Goal: Task Accomplishment & Management: Complete application form

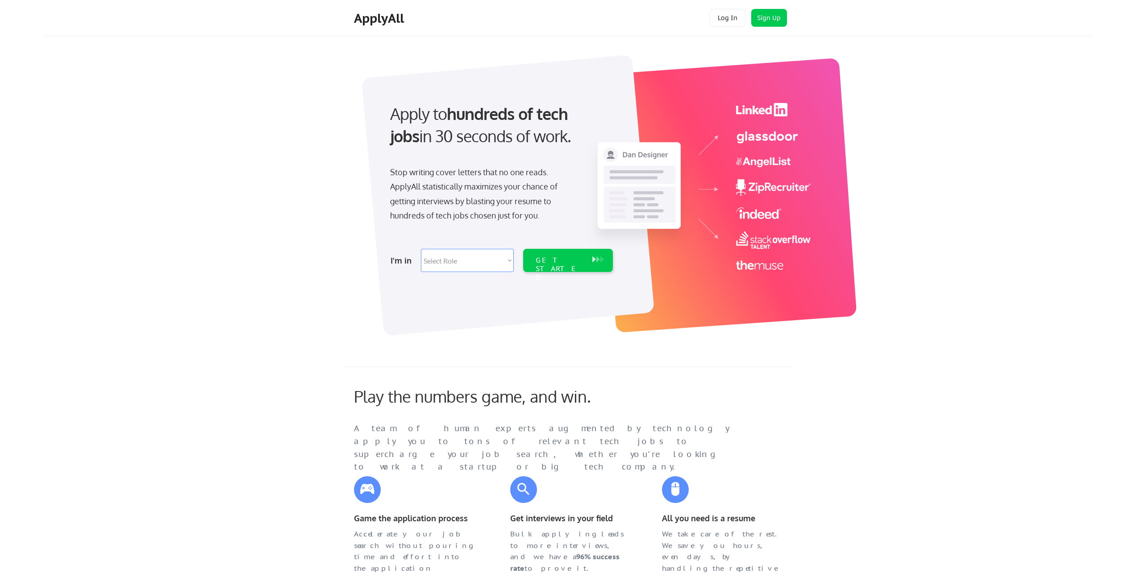
click at [474, 261] on select "Select Role Software Engineering Product Management Customer Success Sales UI/U…" at bounding box center [467, 260] width 93 height 23
select select ""engineering""
click at [421, 249] on select "Select Role Software Engineering Product Management Customer Success Sales UI/U…" at bounding box center [467, 260] width 93 height 23
select select ""engineering""
click at [549, 264] on div "GET STARTED" at bounding box center [559, 269] width 48 height 26
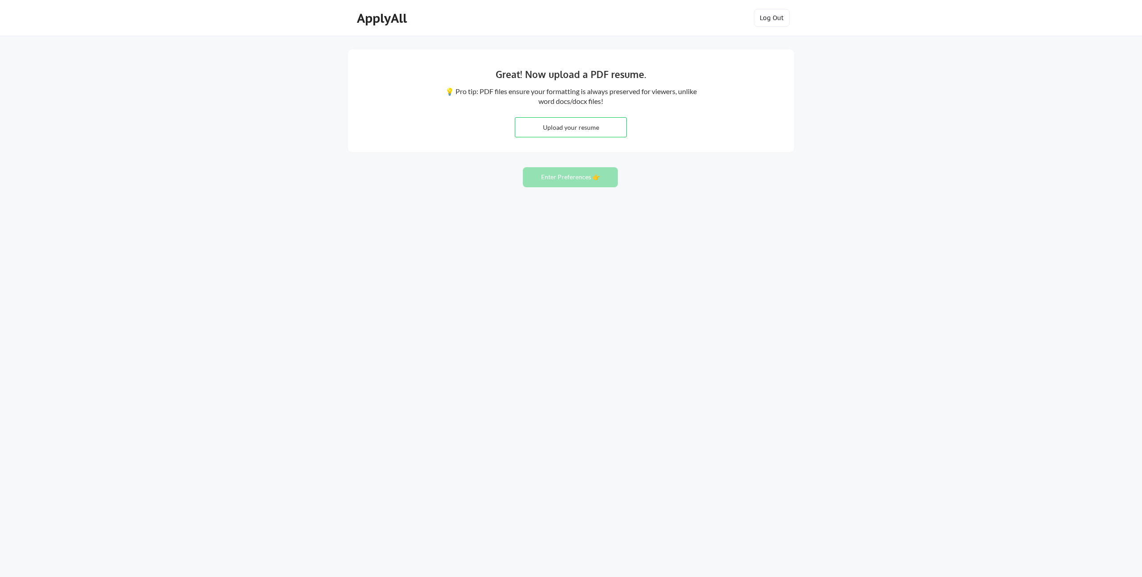
click at [658, 131] on div "Great! Now upload a PDF resume. 💡 Pro tip: PDF files ensure your formatting is …" at bounding box center [571, 101] width 446 height 103
click at [587, 126] on input "file" at bounding box center [570, 127] width 111 height 19
type input "C:\fakepath\Yibo_Ji_Resume.pdf"
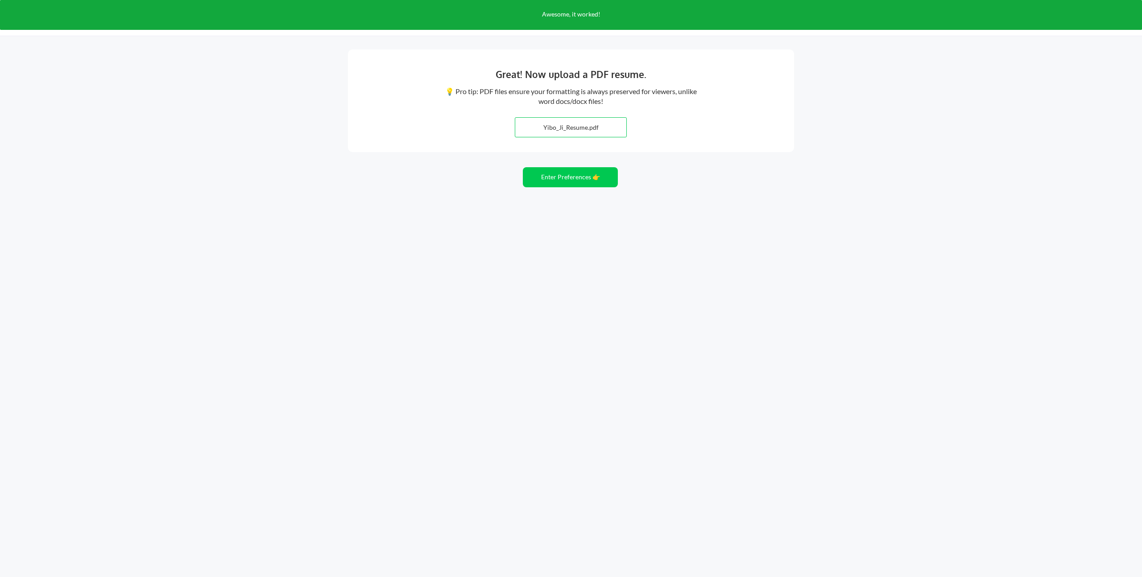
click at [590, 124] on input "file" at bounding box center [570, 127] width 111 height 19
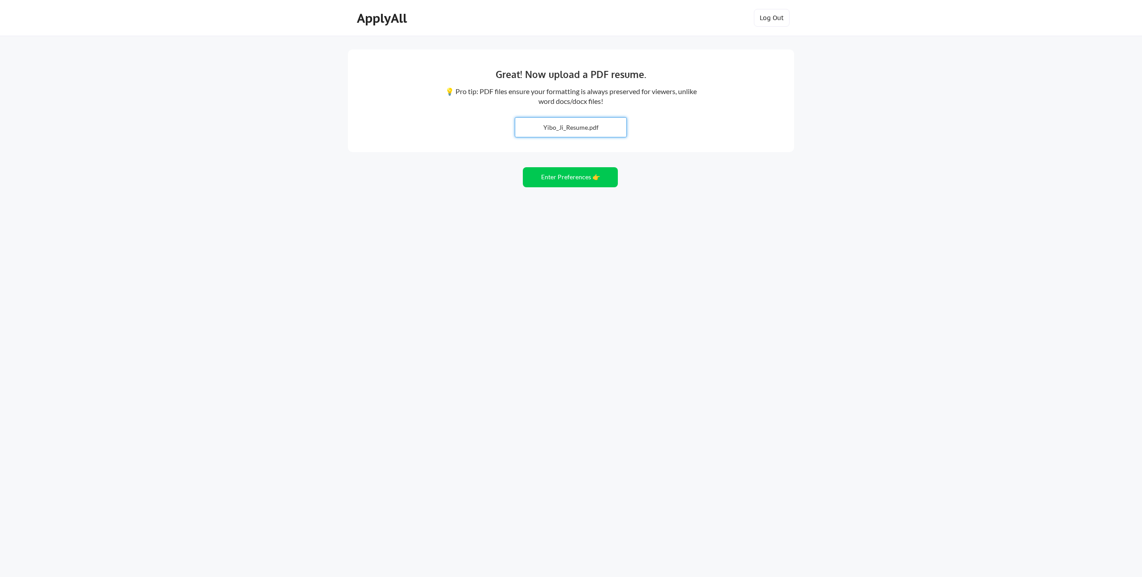
type input "C:\fakepath\Yibo_Ji_Resume.pdf"
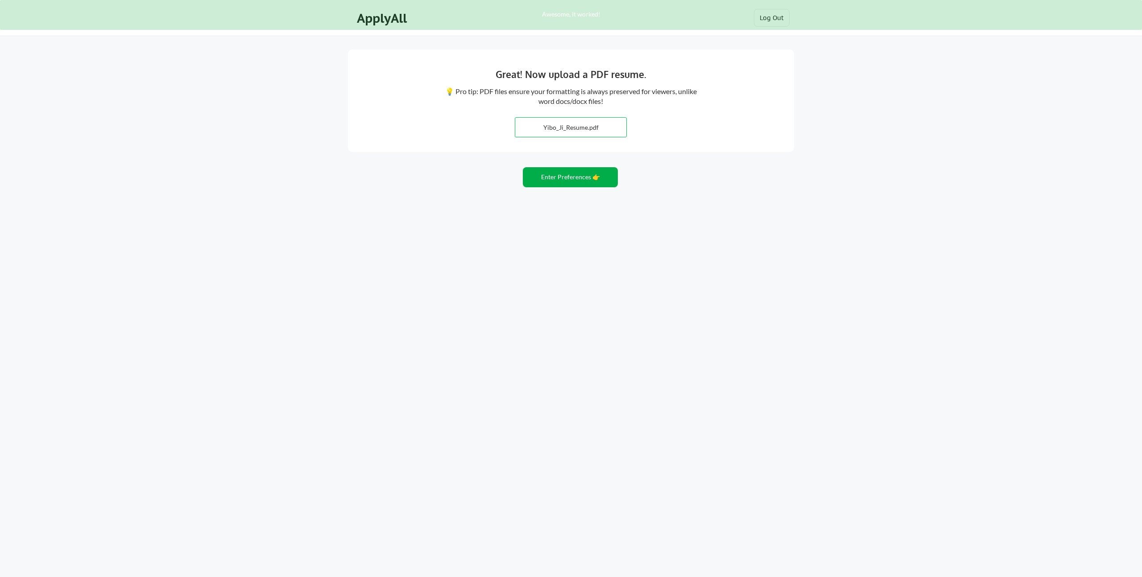
click at [576, 180] on button "Enter Preferences 👉" at bounding box center [570, 177] width 95 height 20
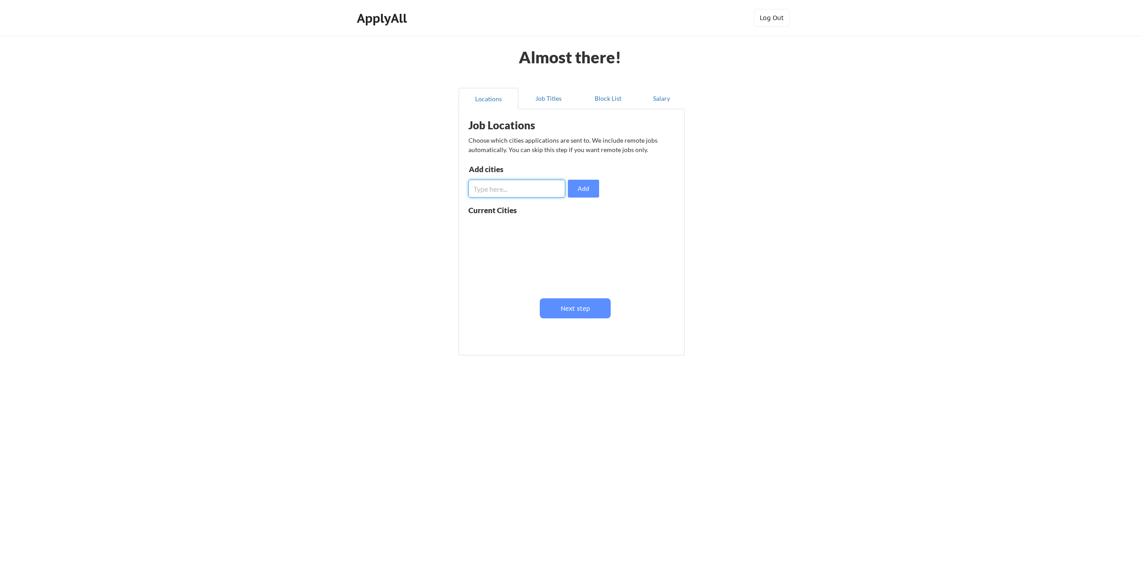
click at [510, 190] on input "input" at bounding box center [517, 189] width 97 height 18
type input "seattle"
click at [586, 189] on button "Add" at bounding box center [583, 189] width 31 height 18
click at [517, 192] on input "input" at bounding box center [517, 189] width 97 height 18
type input "s"
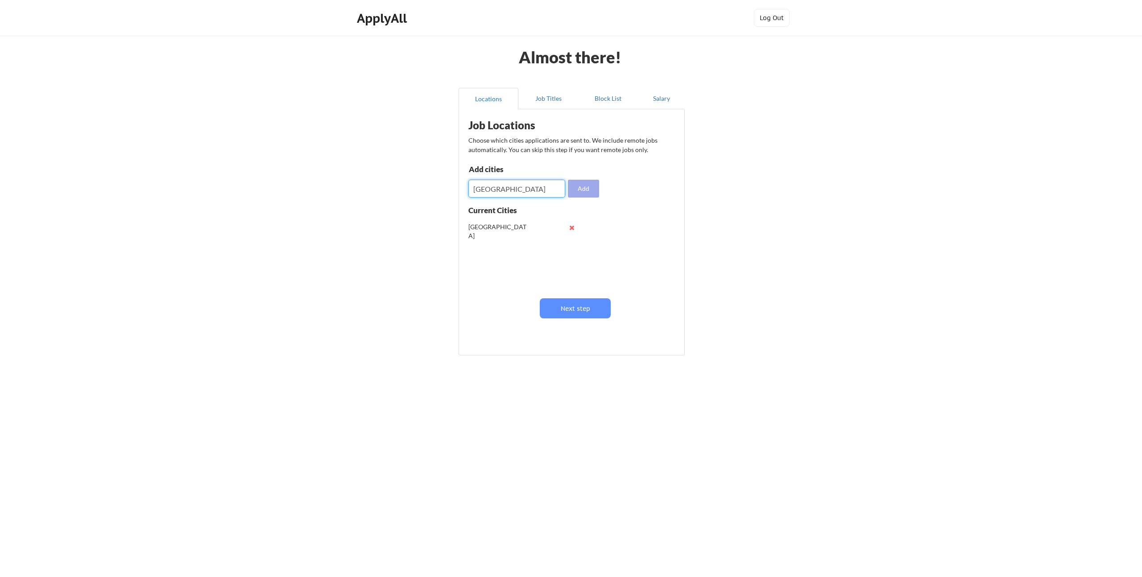
type input "[GEOGRAPHIC_DATA]"
click at [585, 187] on button "Add" at bounding box center [583, 189] width 31 height 18
click at [577, 310] on button "Next step" at bounding box center [575, 309] width 71 height 20
click at [514, 195] on input "input" at bounding box center [517, 192] width 97 height 18
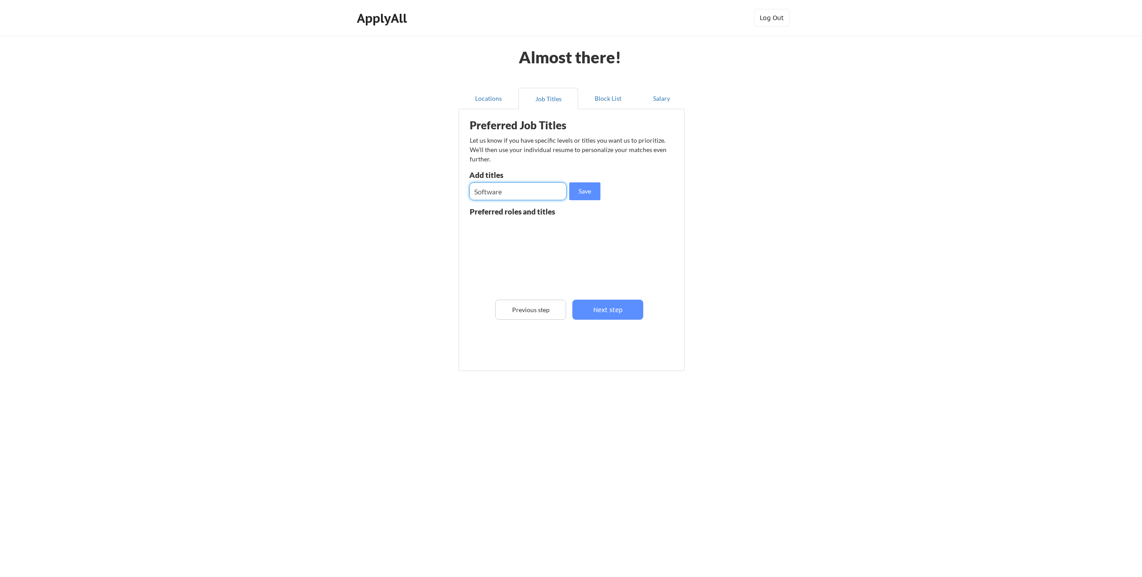
type input "Software"
type input "Seniro"
type input "Senior Software Engineer"
click at [589, 191] on button "Save" at bounding box center [584, 192] width 31 height 18
click at [531, 193] on input "input" at bounding box center [517, 192] width 97 height 18
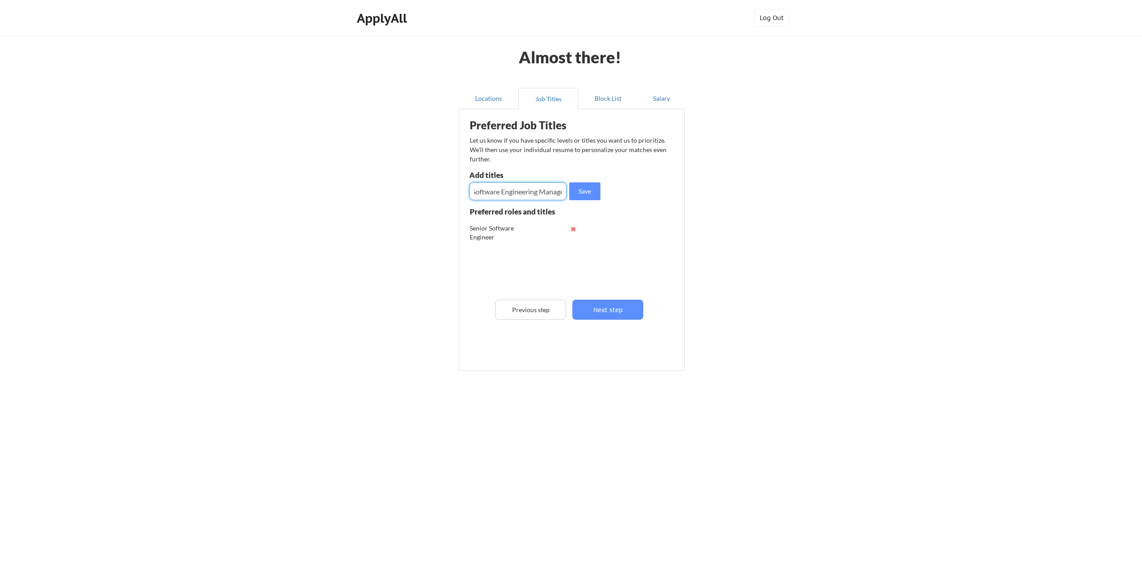
scroll to position [0, 9]
type input "Software Engineering Manager"
click at [590, 191] on button "Save" at bounding box center [584, 192] width 31 height 18
click at [518, 191] on input "input" at bounding box center [517, 192] width 97 height 18
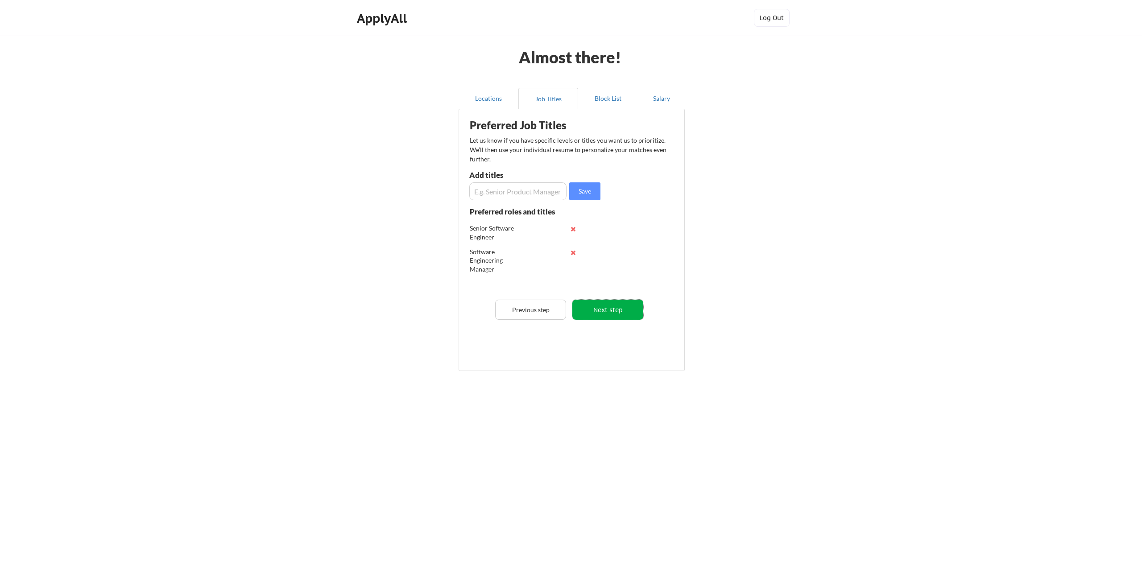
click at [606, 314] on button "Next step" at bounding box center [607, 310] width 71 height 20
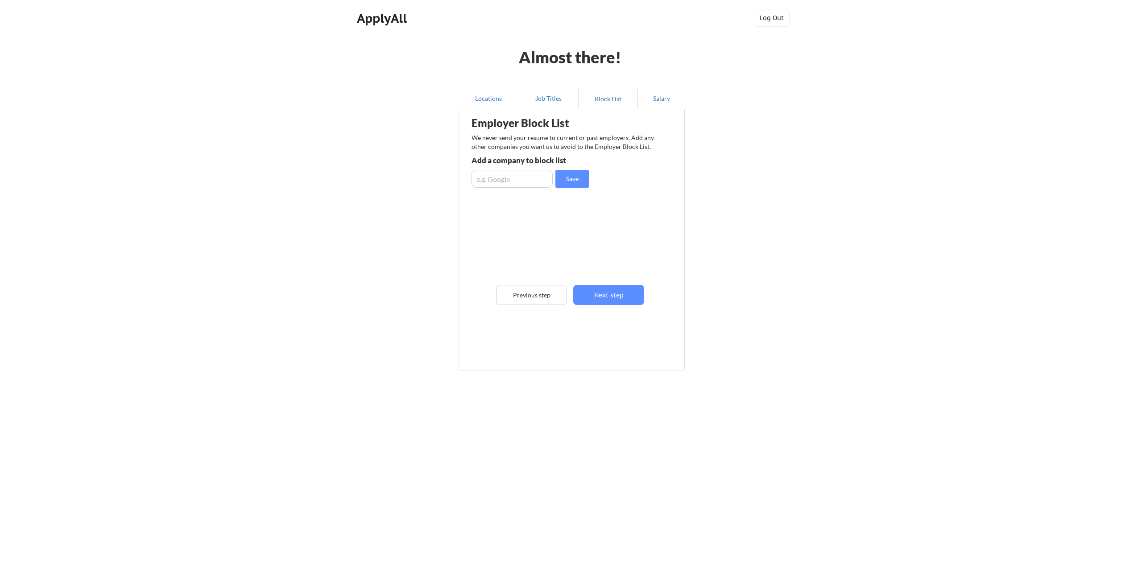
click at [519, 183] on input "input" at bounding box center [512, 179] width 81 height 18
type input "Google"
click at [576, 177] on button "Save" at bounding box center [572, 179] width 33 height 18
click at [512, 182] on input "input" at bounding box center [512, 179] width 81 height 18
type input "Meta"
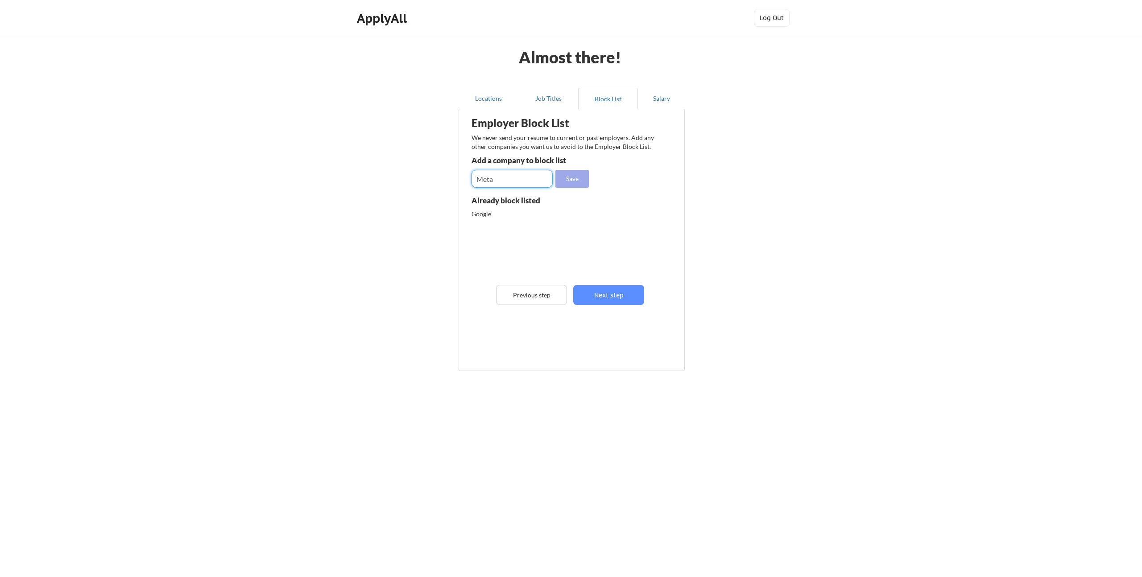
click at [582, 180] on button "Save" at bounding box center [572, 179] width 33 height 18
click at [517, 182] on input "input" at bounding box center [512, 179] width 81 height 18
type input "Amazon"
click at [584, 178] on button "Save" at bounding box center [572, 179] width 33 height 18
click at [514, 178] on input "input" at bounding box center [512, 179] width 81 height 18
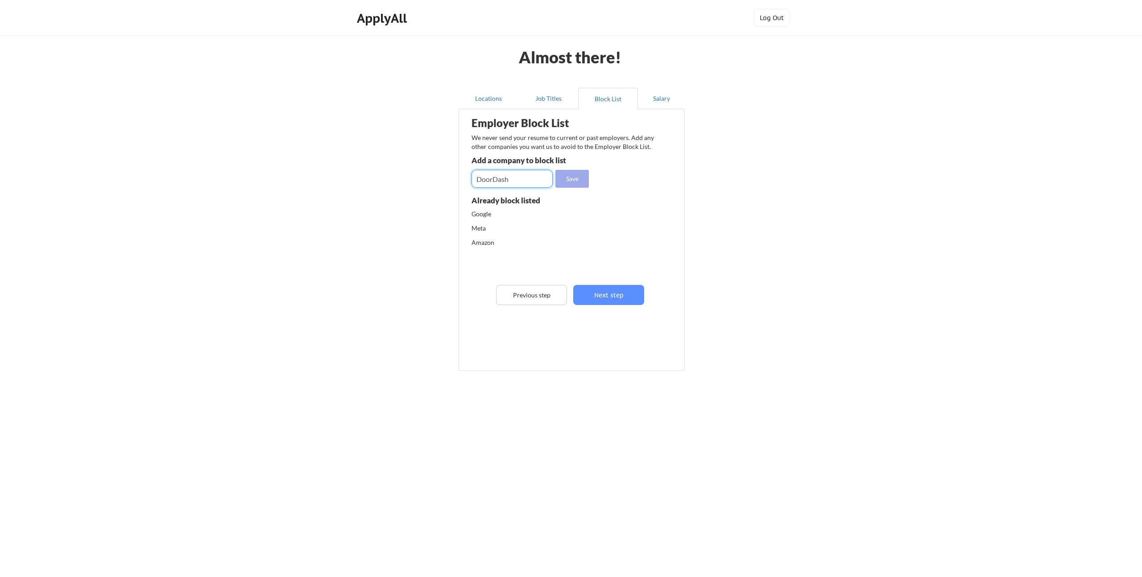
type input "DoorDash"
click at [579, 180] on button "Save" at bounding box center [572, 179] width 33 height 18
click at [505, 183] on input "input" at bounding box center [512, 179] width 81 height 18
type input "TikTok"
click at [576, 179] on button "Save" at bounding box center [572, 179] width 33 height 18
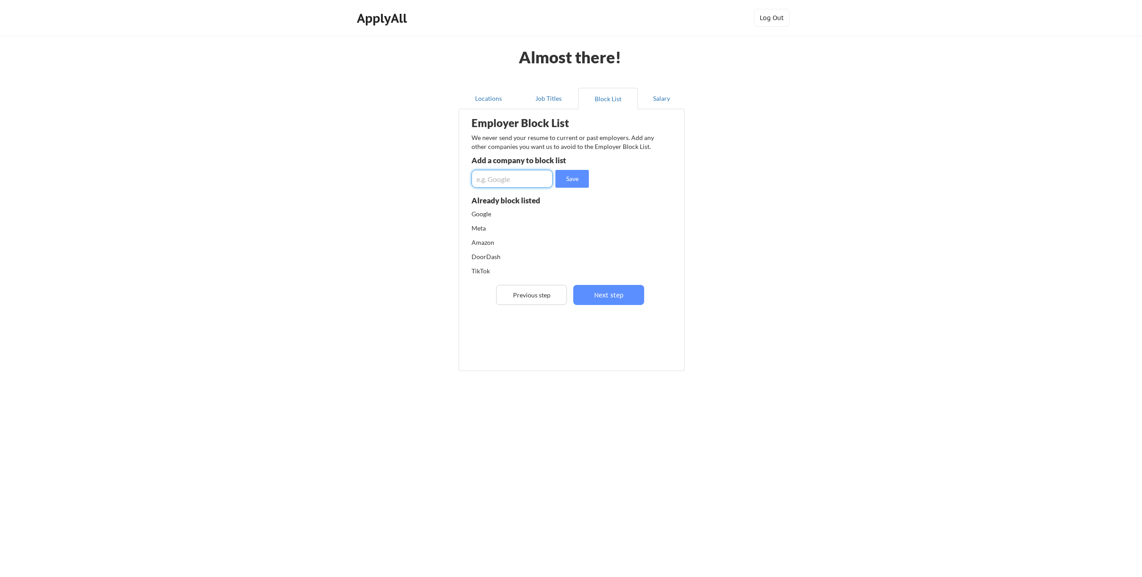
click at [510, 179] on input "input" at bounding box center [512, 179] width 81 height 18
type input "Bytedanc"
click at [618, 298] on button "Next step" at bounding box center [608, 295] width 71 height 20
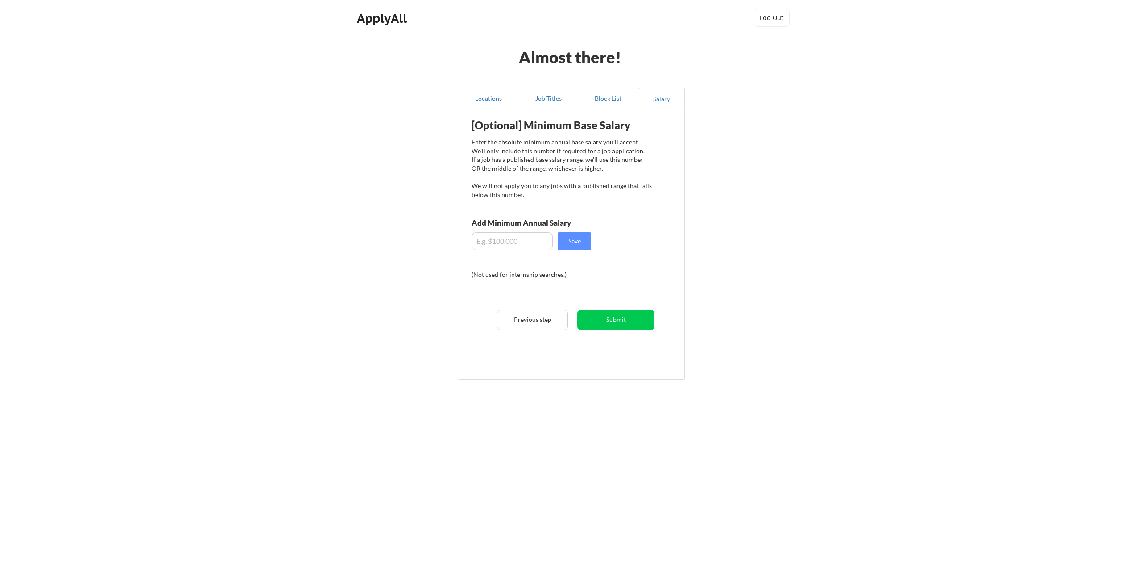
click at [510, 235] on input "input" at bounding box center [512, 241] width 81 height 18
type input "$190,000"
click at [651, 256] on div "[Optional] Minimum Base Salary Enter the absolute minimum annual base salary yo…" at bounding box center [574, 241] width 220 height 255
click at [577, 239] on button "Save" at bounding box center [574, 241] width 33 height 18
drag, startPoint x: 502, startPoint y: 260, endPoint x: 526, endPoint y: 259, distance: 24.1
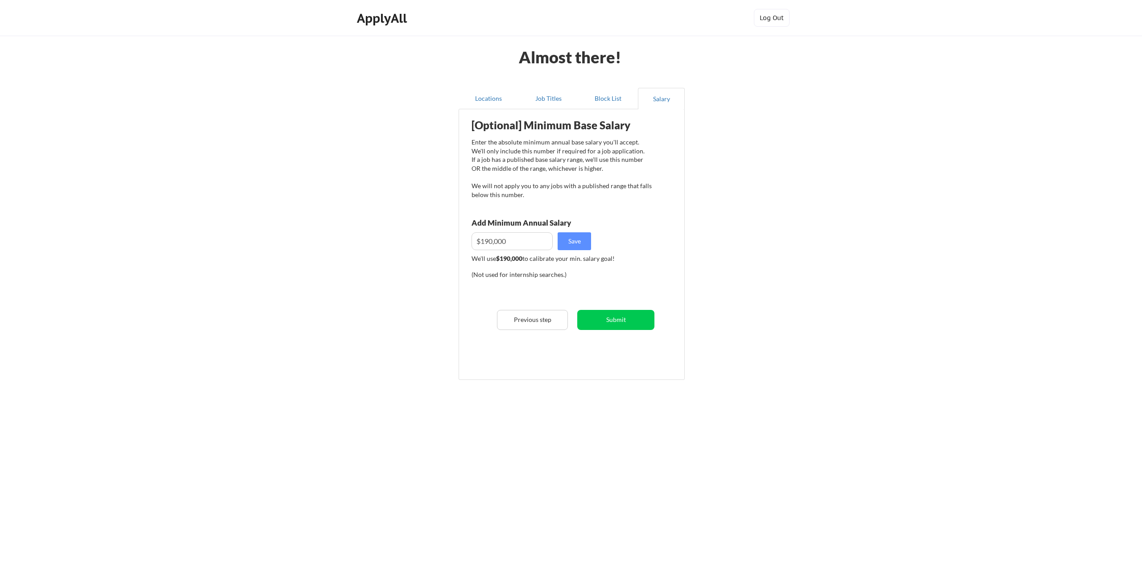
click at [526, 259] on div "We'll use $190,000 to calibrate your min. salary goal!" at bounding box center [562, 258] width 180 height 9
click at [620, 320] on button "Submit" at bounding box center [615, 320] width 77 height 20
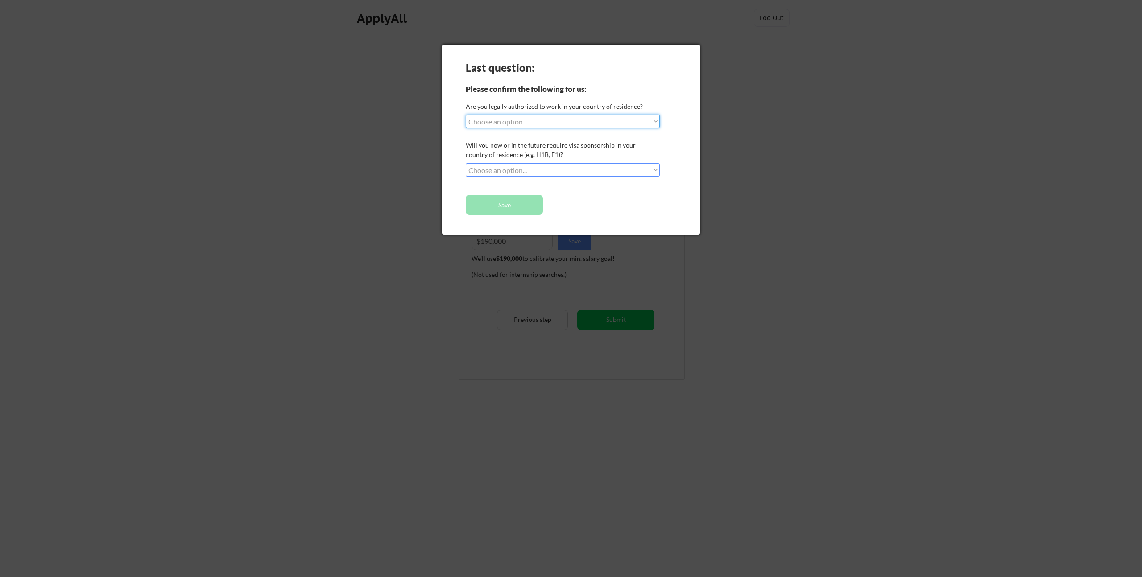
click at [538, 122] on select "Choose an option... Yes, I am a US Citizen Yes, I am a Canadian Citizen Yes, I …" at bounding box center [563, 121] width 194 height 13
select select ""yes__i_am_here_on_a_visa__h1b__opt__etc__""
click at [466, 115] on select "Choose an option... Yes, I am a US Citizen Yes, I am a Canadian Citizen Yes, I …" at bounding box center [563, 121] width 194 height 13
click at [530, 169] on select "Choose an option... No, I will not need sponsorship Yes, I will need sponsorship" at bounding box center [563, 169] width 194 height 13
select select ""yes__i_will_need_sponsorship""
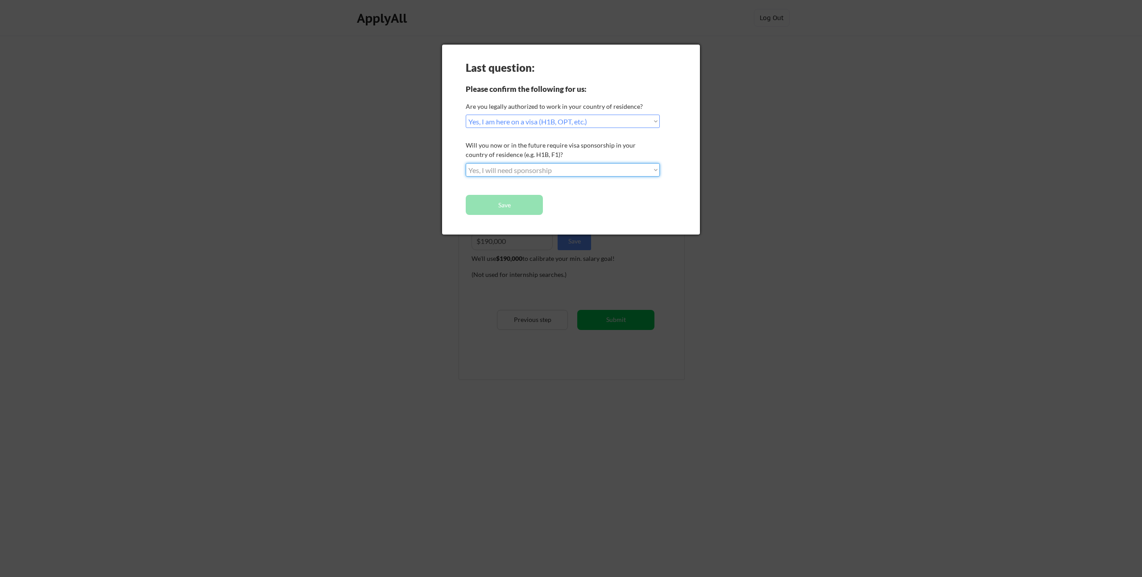
click at [466, 163] on select "Choose an option... No, I will not need sponsorship Yes, I will need sponsorship" at bounding box center [563, 169] width 194 height 13
click at [527, 204] on button "Save" at bounding box center [504, 205] width 77 height 20
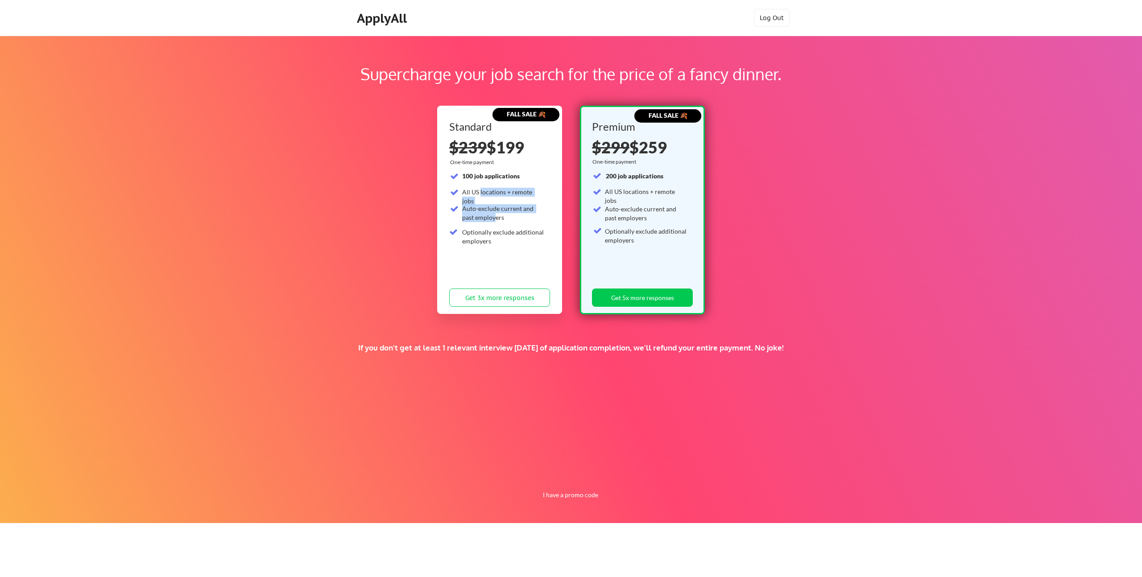
drag, startPoint x: 480, startPoint y: 194, endPoint x: 483, endPoint y: 216, distance: 22.5
click at [483, 216] on div "100 job applications All US locations + remote jobs Auto-exclude current and pa…" at bounding box center [496, 210] width 95 height 77
click at [483, 216] on div "Auto-exclude current and past employers" at bounding box center [503, 212] width 83 height 17
drag, startPoint x: 480, startPoint y: 244, endPoint x: 480, endPoint y: 199, distance: 45.5
click at [480, 199] on div "100 job applications All US locations + remote jobs Auto-exclude current and pa…" at bounding box center [496, 210] width 95 height 77
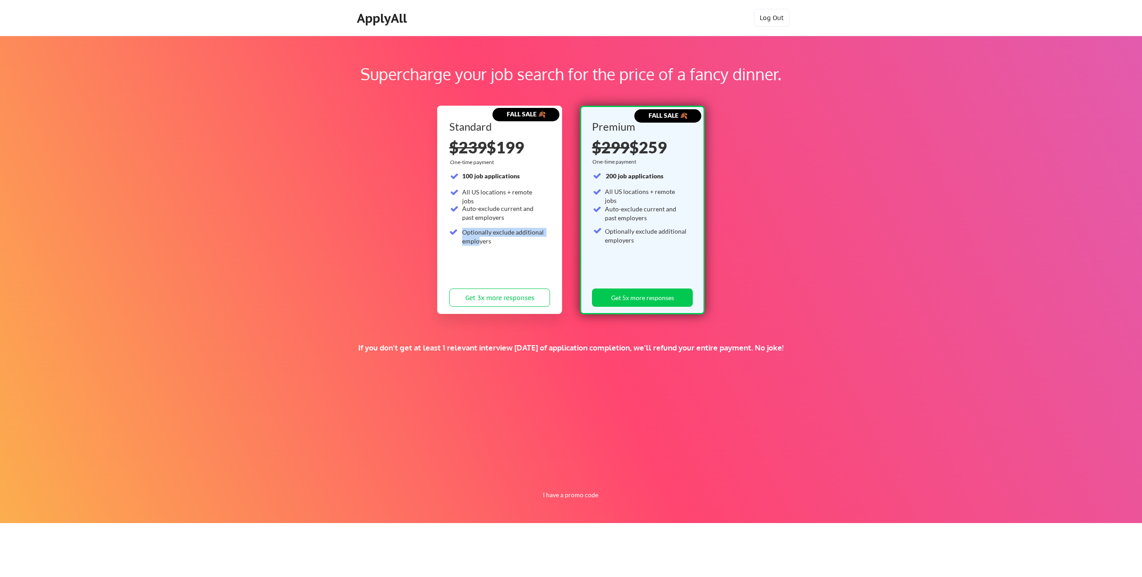
click at [480, 199] on div "100 job applications All US locations + remote jobs Auto-exclude current and pa…" at bounding box center [496, 210] width 95 height 77
click at [564, 496] on button "I have a promo code" at bounding box center [571, 495] width 66 height 11
click at [540, 475] on input "input" at bounding box center [550, 474] width 83 height 18
click at [548, 477] on input "input" at bounding box center [550, 474] width 83 height 18
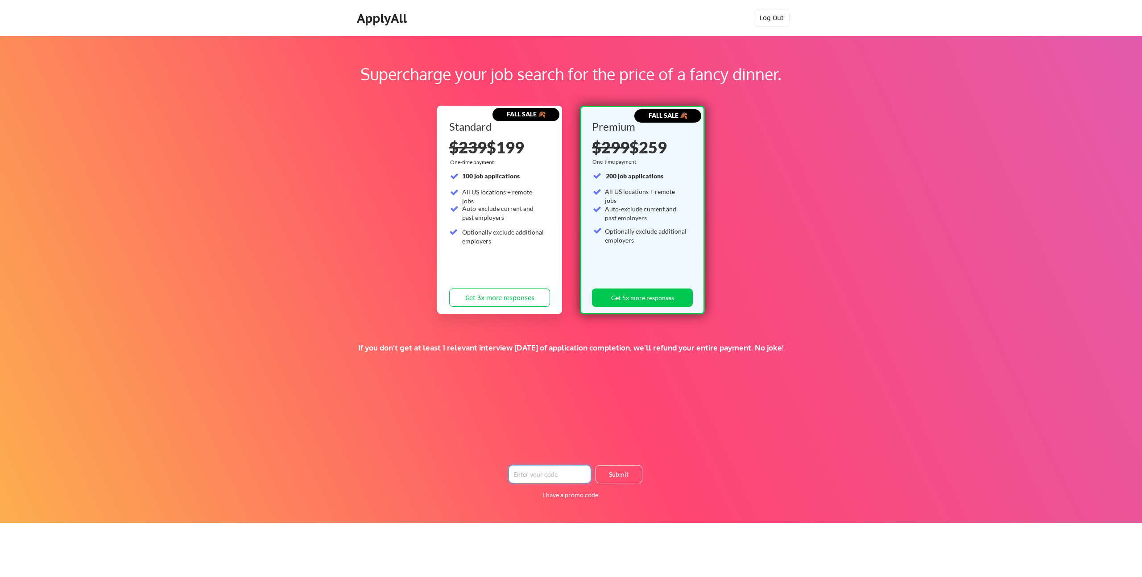
paste input "1753376231273x540452344140799100"
type input "1753376231273x540452344140799100"
click at [623, 476] on button "Submit" at bounding box center [619, 474] width 47 height 18
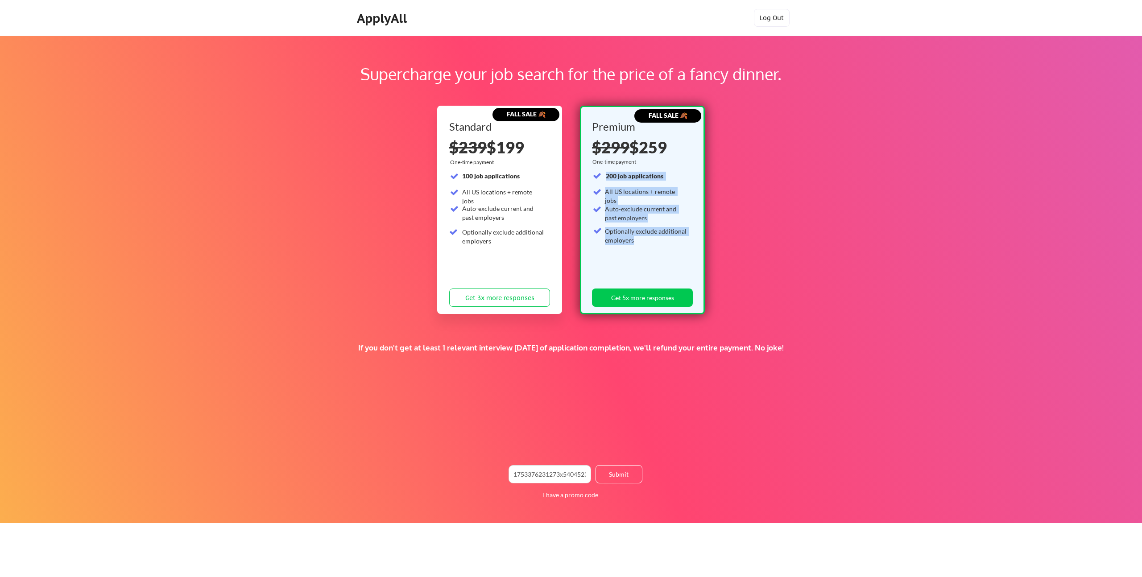
drag, startPoint x: 606, startPoint y: 175, endPoint x: 647, endPoint y: 244, distance: 79.4
click at [647, 244] on div "200 job applications All US locations + remote jobs Auto-exclude current and pa…" at bounding box center [640, 222] width 95 height 100
click at [647, 244] on div "Optionally exclude additional employers" at bounding box center [646, 235] width 83 height 17
drag, startPoint x: 636, startPoint y: 243, endPoint x: 605, endPoint y: 181, distance: 69.4
click at [605, 181] on div "200 job applications All US locations + remote jobs Auto-exclude current and pa…" at bounding box center [640, 222] width 95 height 100
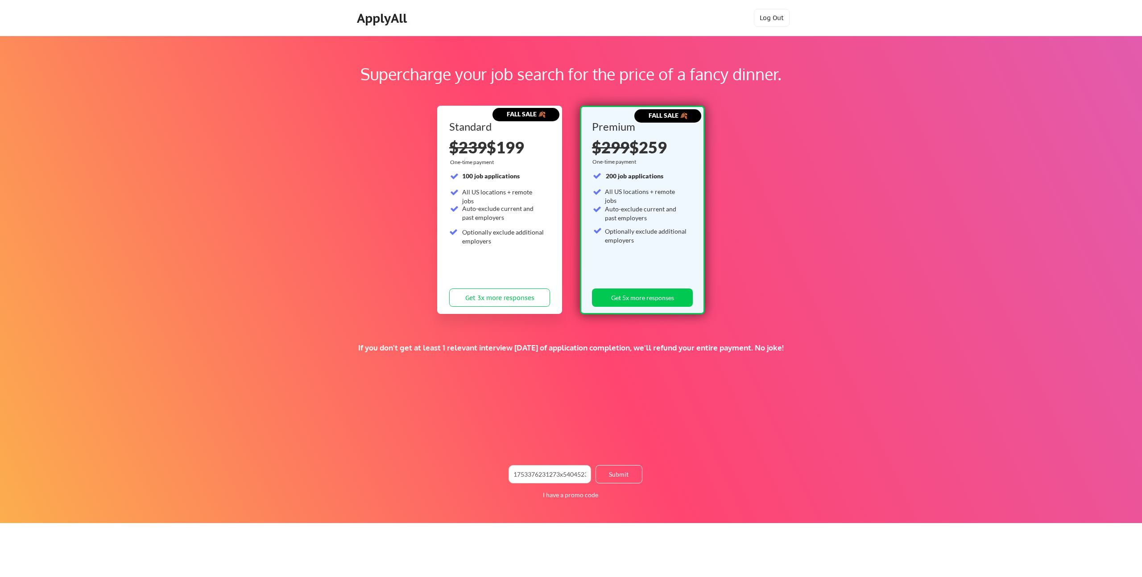
click at [605, 181] on div "200 job applications All US locations + remote jobs Auto-exclude current and pa…" at bounding box center [640, 222] width 95 height 100
click at [650, 299] on button "Get 5x more responses" at bounding box center [642, 298] width 101 height 18
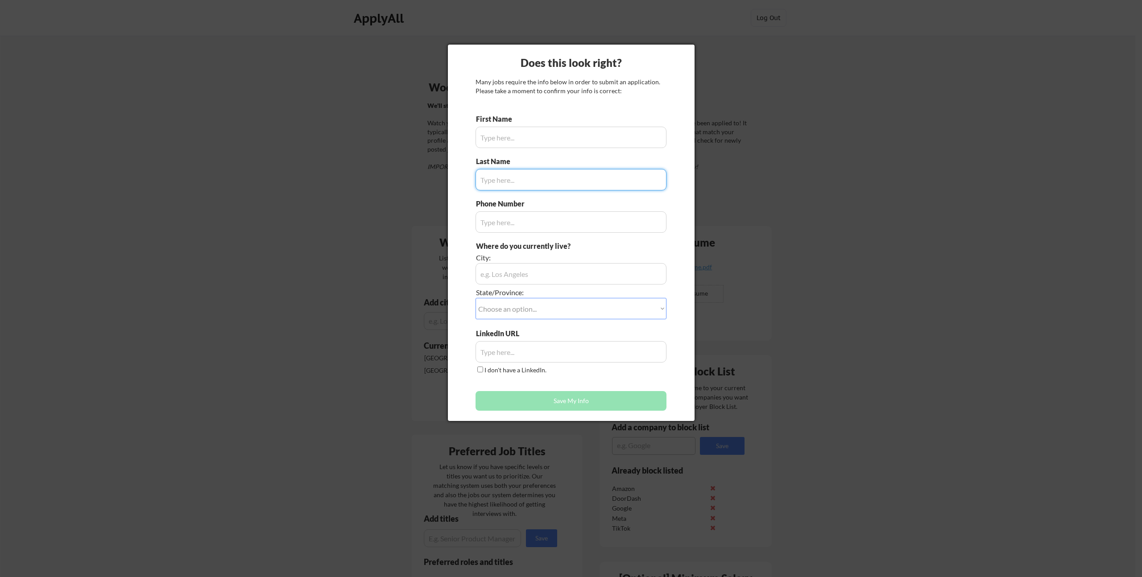
type input "Yibo"
type input "[PHONE_NUMBER]"
type input "[GEOGRAPHIC_DATA], [GEOGRAPHIC_DATA]"
click at [537, 309] on select "Choose an option... Other/Not Applicable [US_STATE] [US_STATE] [GEOGRAPHIC_DATA…" at bounding box center [571, 308] width 191 height 21
type input "Ji"
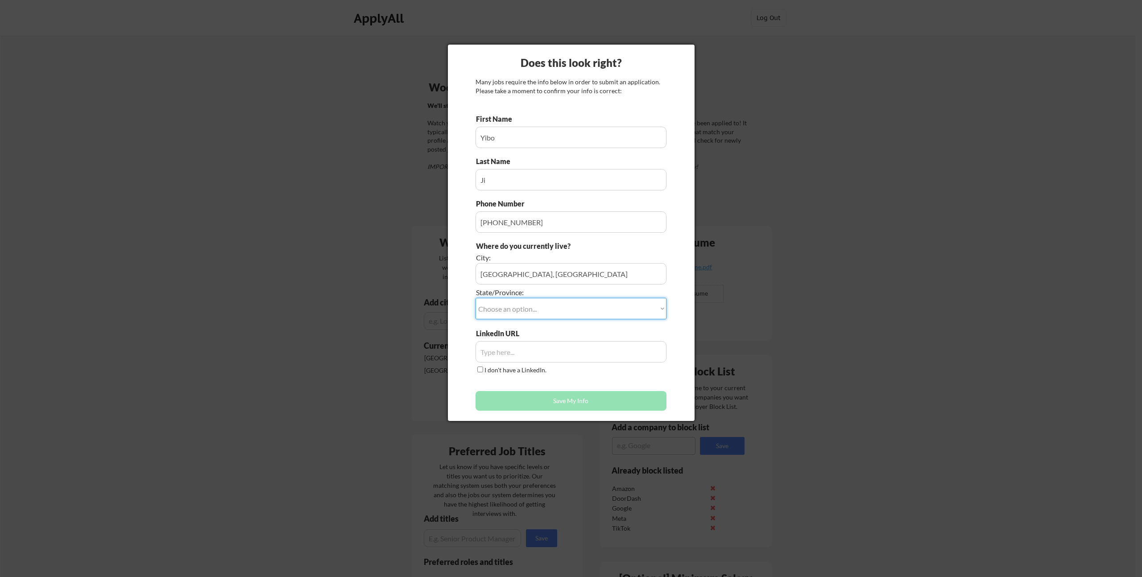
click at [540, 305] on select "Choose an option... Other/Not Applicable [US_STATE] [US_STATE] [GEOGRAPHIC_DATA…" at bounding box center [571, 308] width 191 height 21
select select ""[US_STATE]""
click at [476, 298] on select "Choose an option... Other/Not Applicable [US_STATE] [US_STATE] [GEOGRAPHIC_DATA…" at bounding box center [571, 308] width 191 height 21
click at [543, 351] on input "input" at bounding box center [571, 351] width 191 height 21
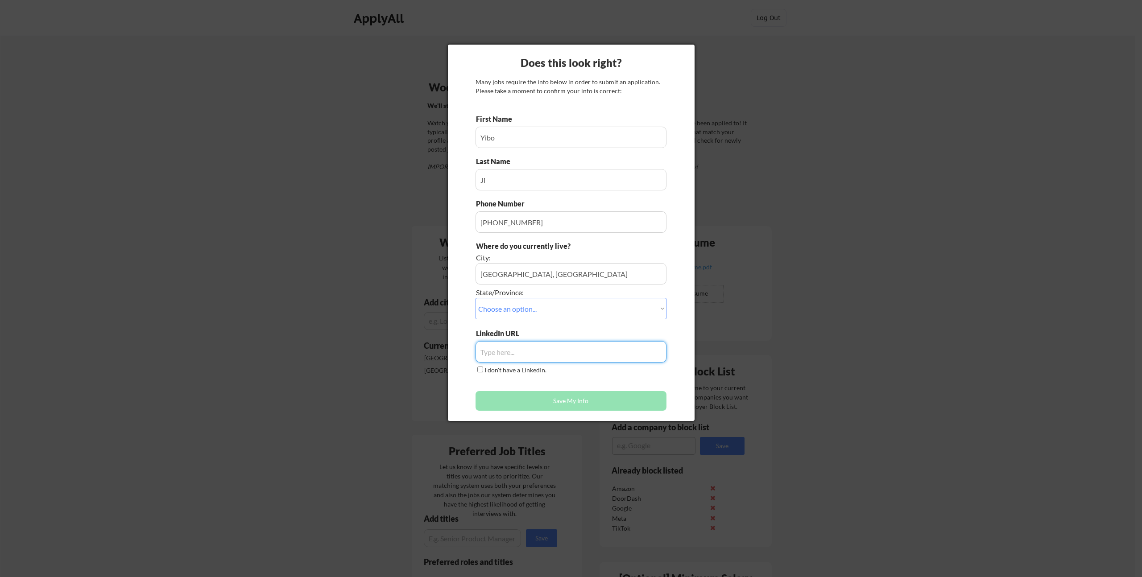
paste input "[URL][DOMAIN_NAME]"
type input "[URL][DOMAIN_NAME]"
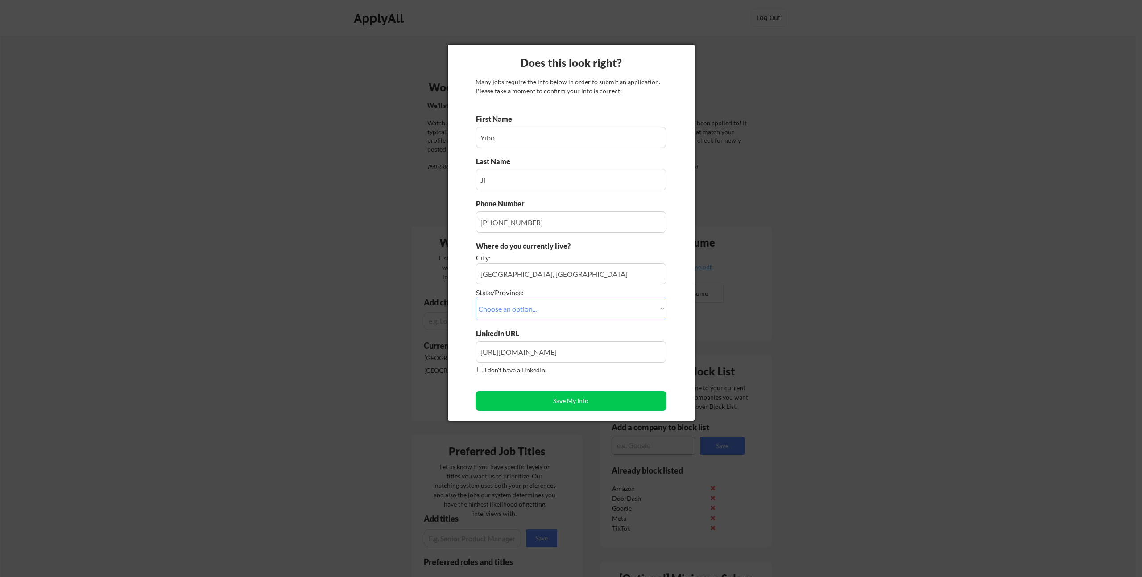
click at [572, 381] on div "First Name Last Name Phone Number Where do you currently live? City: State/Prov…" at bounding box center [571, 264] width 191 height 301
click at [568, 399] on button "Save My Info" at bounding box center [571, 401] width 191 height 20
type input "[GEOGRAPHIC_DATA], [GEOGRAPHIC_DATA], [US_STATE]"
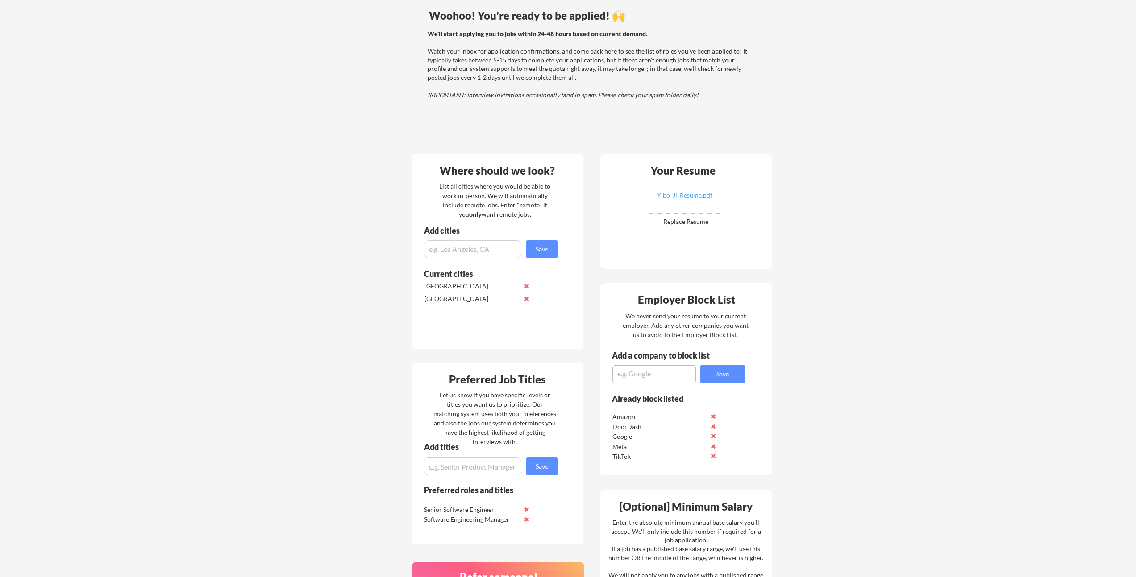
scroll to position [86, 0]
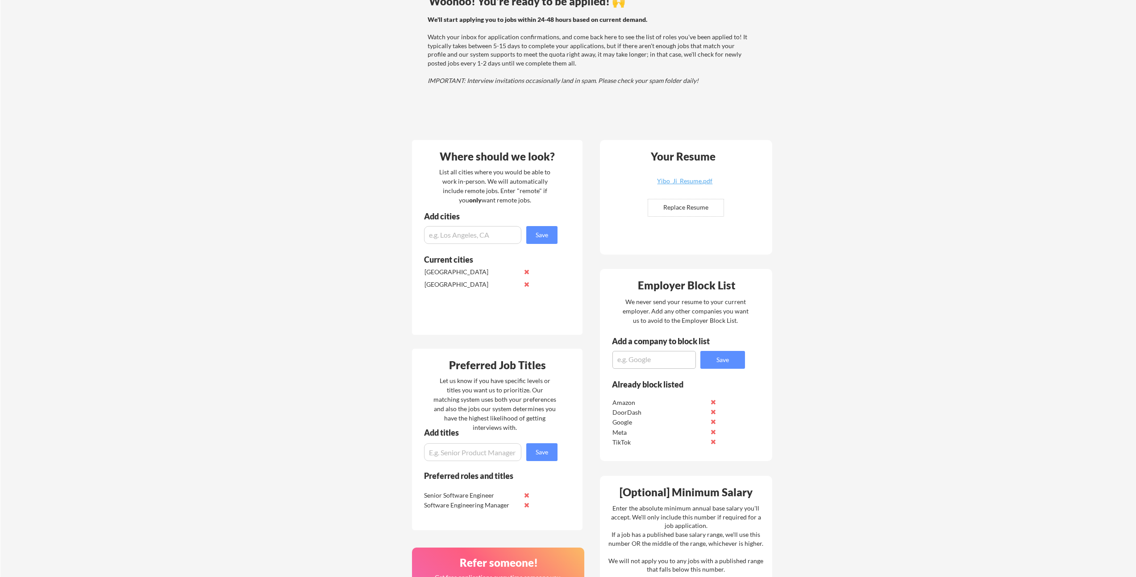
click at [481, 237] on input "input" at bounding box center [472, 235] width 97 height 18
type input "[GEOGRAPHIC_DATA]"
click at [589, 241] on div "Where should we look? List all cities where you would be able to work in-person…" at bounding box center [591, 460] width 375 height 655
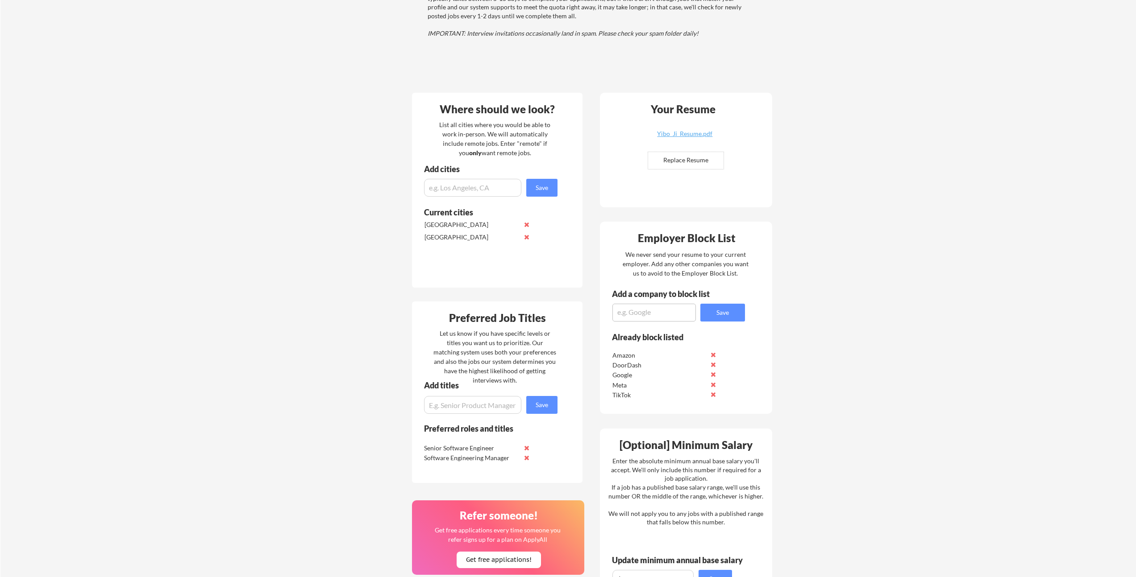
scroll to position [1, 0]
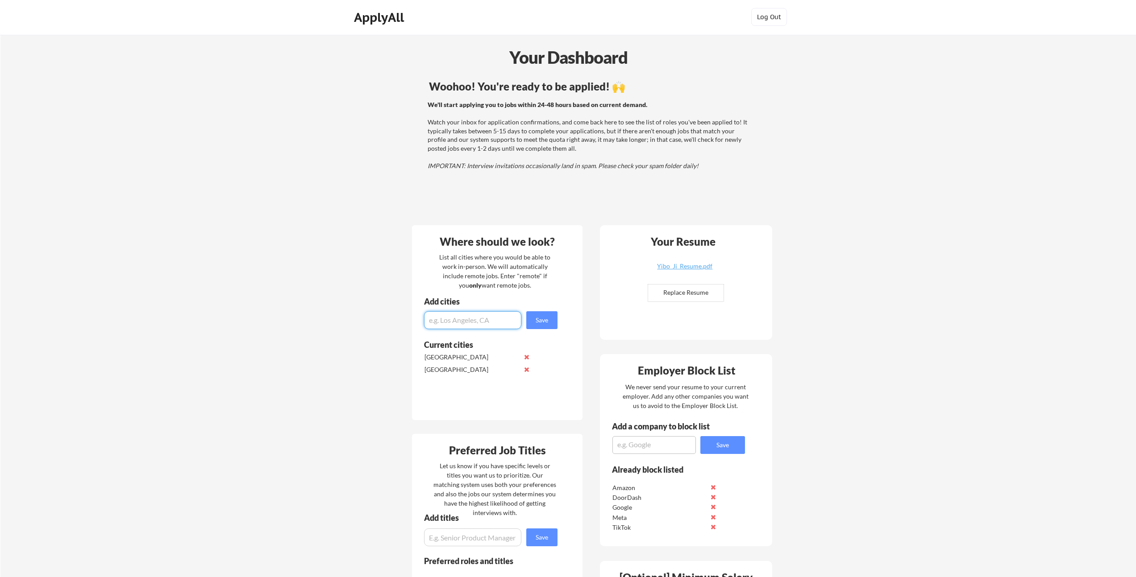
click at [469, 322] on input "input" at bounding box center [472, 320] width 97 height 18
click at [477, 322] on input "input" at bounding box center [472, 320] width 97 height 18
type input "Remote"
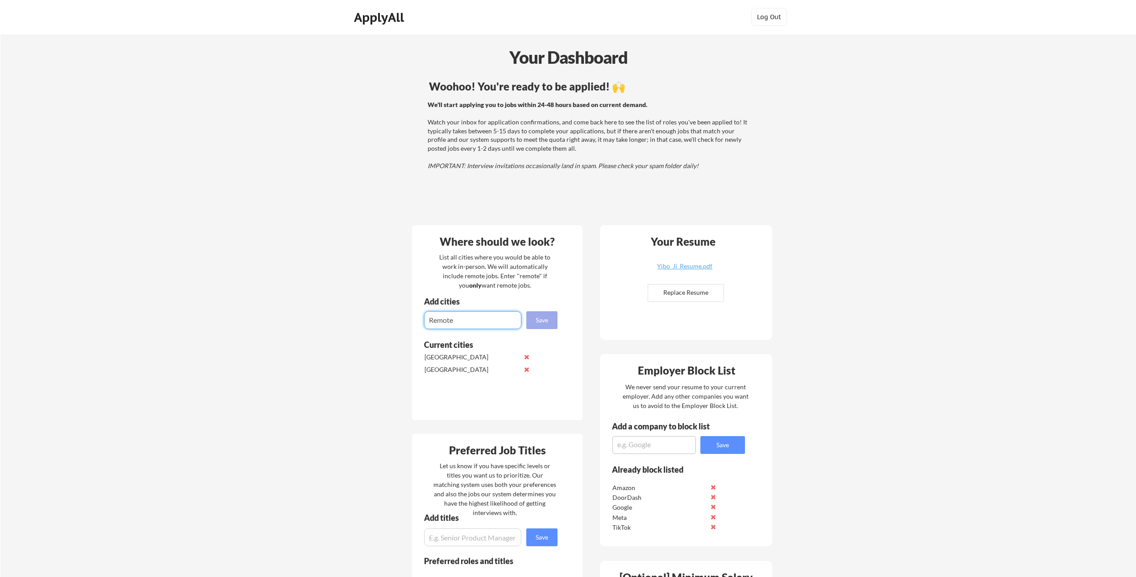
click at [545, 321] on button "Save" at bounding box center [541, 320] width 31 height 18
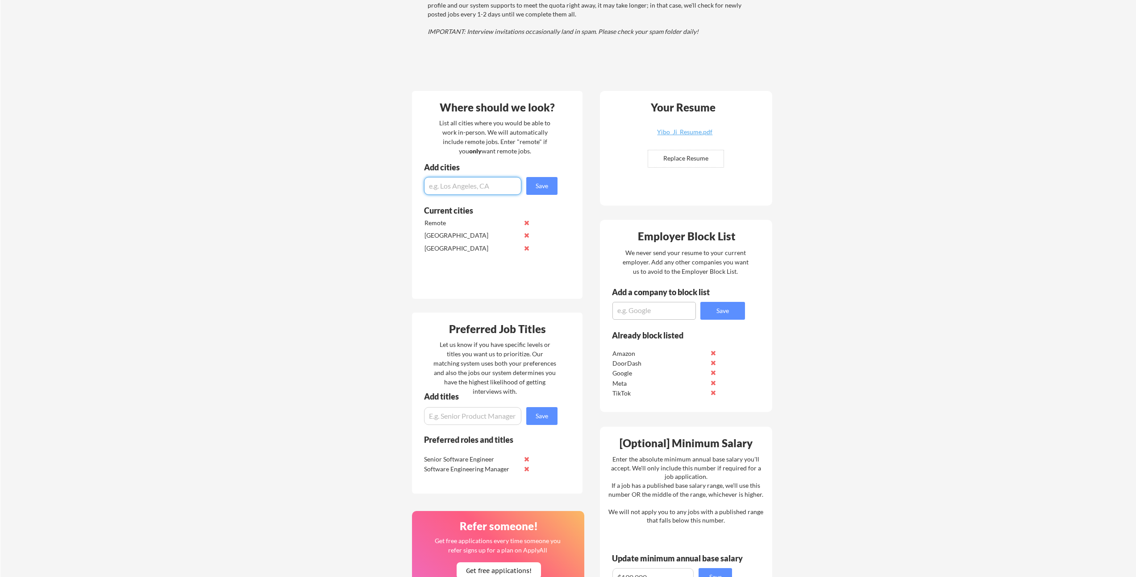
scroll to position [138, 0]
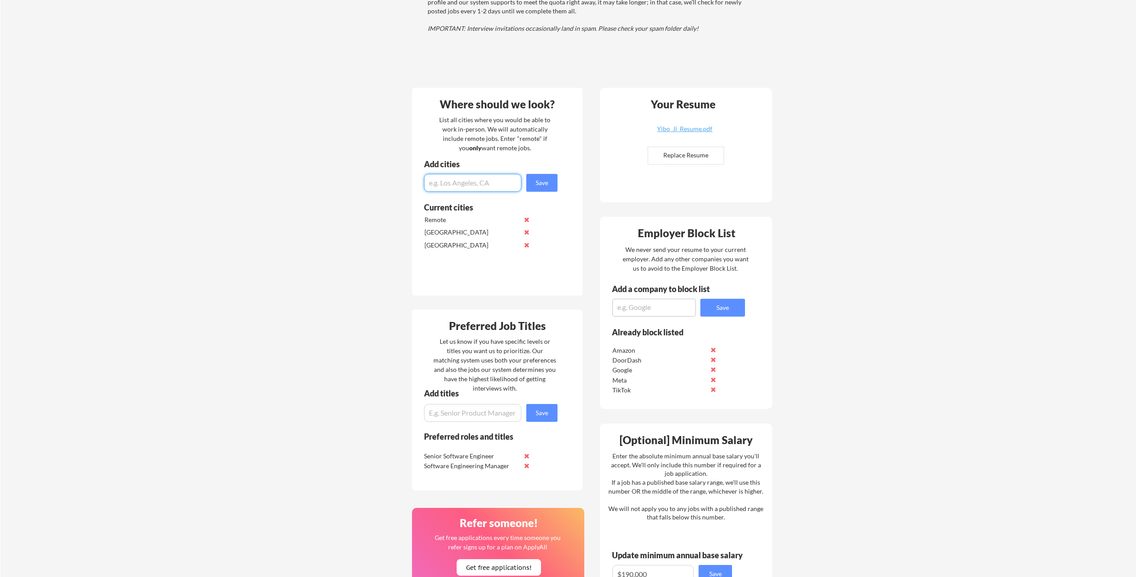
click at [643, 308] on textarea at bounding box center [653, 308] width 83 height 18
type textarea "Rippling"
click at [712, 308] on button "Save" at bounding box center [722, 308] width 45 height 18
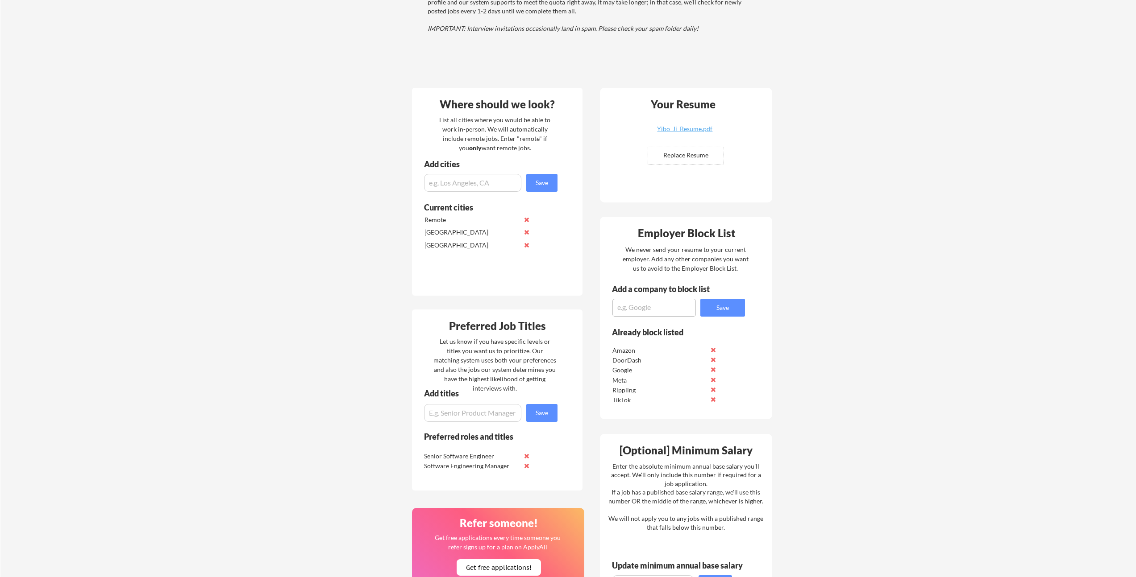
click at [652, 311] on textarea at bounding box center [653, 308] width 83 height 18
type textarea "Remitly"
click at [710, 301] on button "Save" at bounding box center [722, 308] width 45 height 18
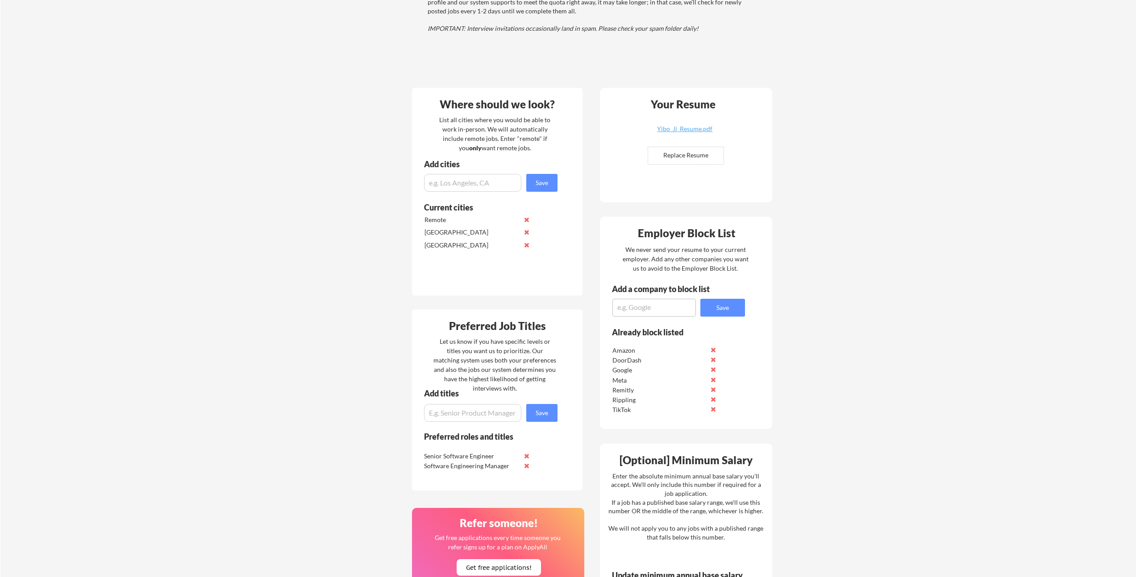
click at [660, 308] on textarea at bounding box center [653, 308] width 83 height 18
type textarea "StubHub"
click at [730, 313] on button "Save" at bounding box center [722, 308] width 45 height 18
click at [659, 311] on textarea at bounding box center [653, 308] width 83 height 18
type textarea "RentSpree"
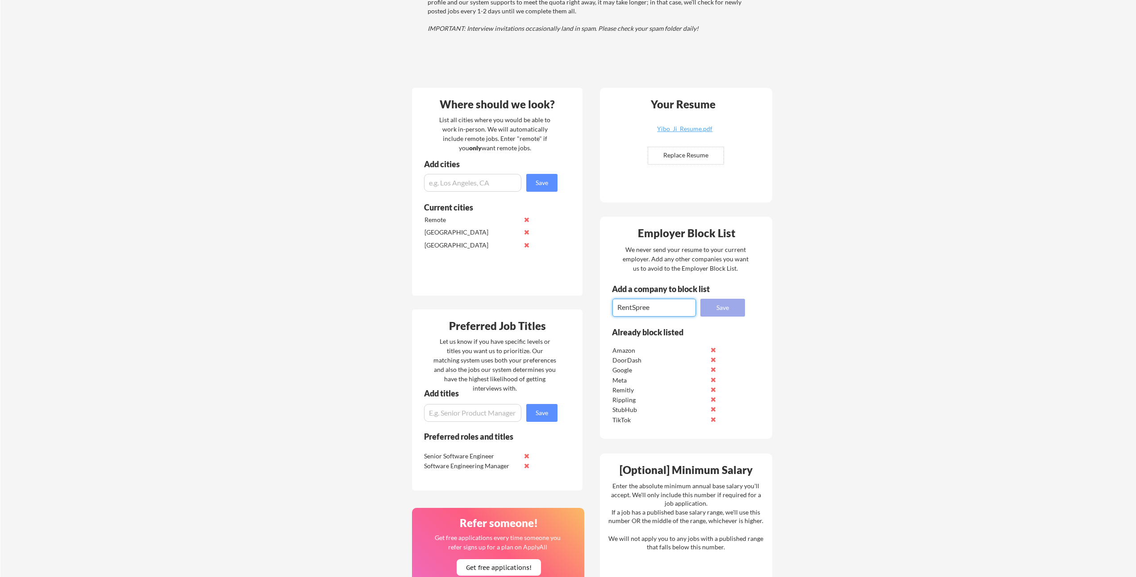
click at [720, 306] on button "Save" at bounding box center [722, 308] width 45 height 18
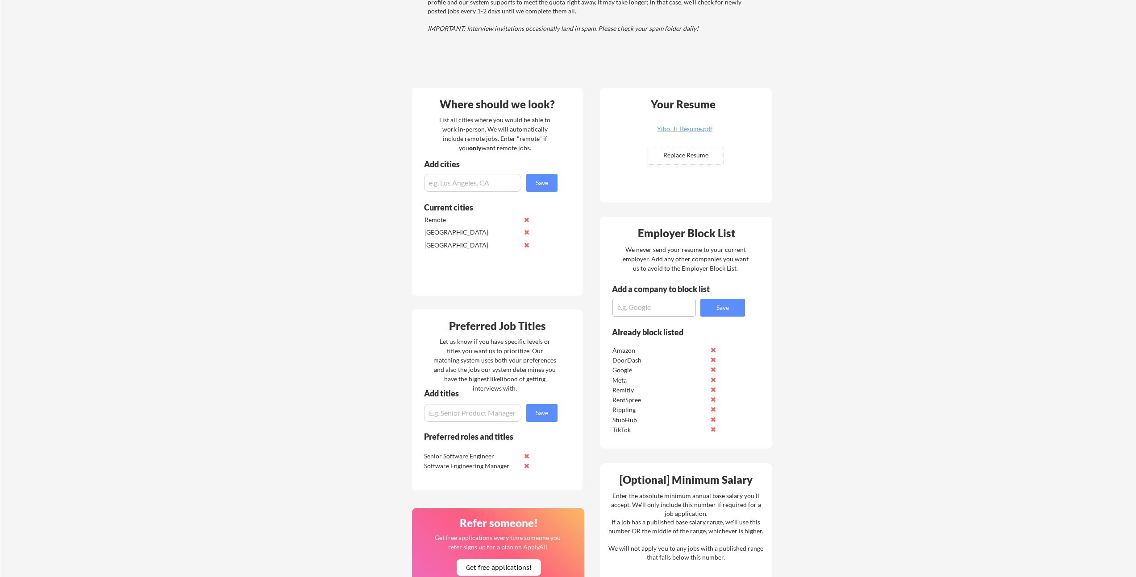
click at [643, 307] on textarea at bounding box center [653, 308] width 83 height 18
click at [651, 306] on textarea at bounding box center [653, 308] width 83 height 18
type textarea "Coinbase"
click at [725, 304] on button "Save" at bounding box center [722, 308] width 45 height 18
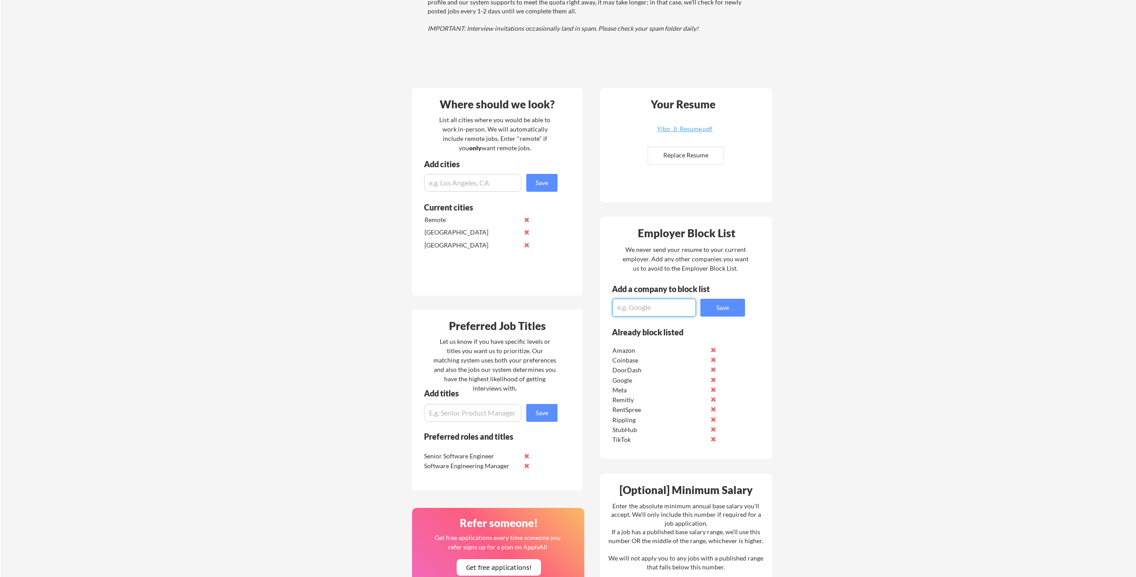
click at [646, 309] on textarea at bounding box center [653, 308] width 83 height 18
click at [635, 307] on textarea at bounding box center [653, 308] width 83 height 18
type textarea "LinkedIn"
click at [725, 307] on button "Save" at bounding box center [722, 308] width 45 height 18
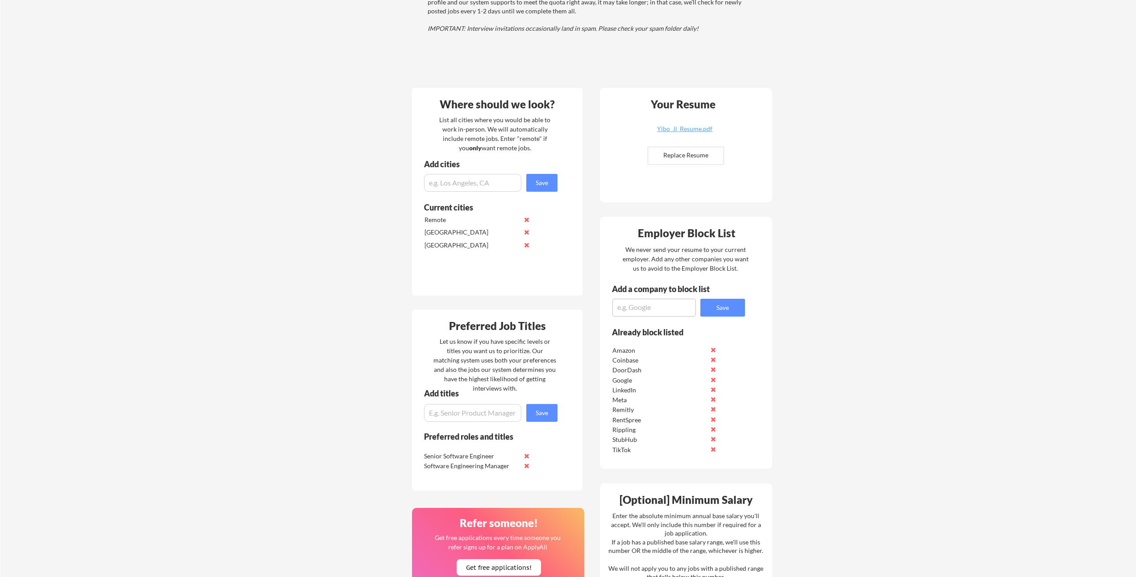
click at [651, 310] on textarea at bounding box center [653, 308] width 83 height 18
click at [666, 311] on textarea at bounding box center [653, 308] width 83 height 18
type textarea "SoFi"
click at [722, 307] on button "Save" at bounding box center [722, 308] width 45 height 18
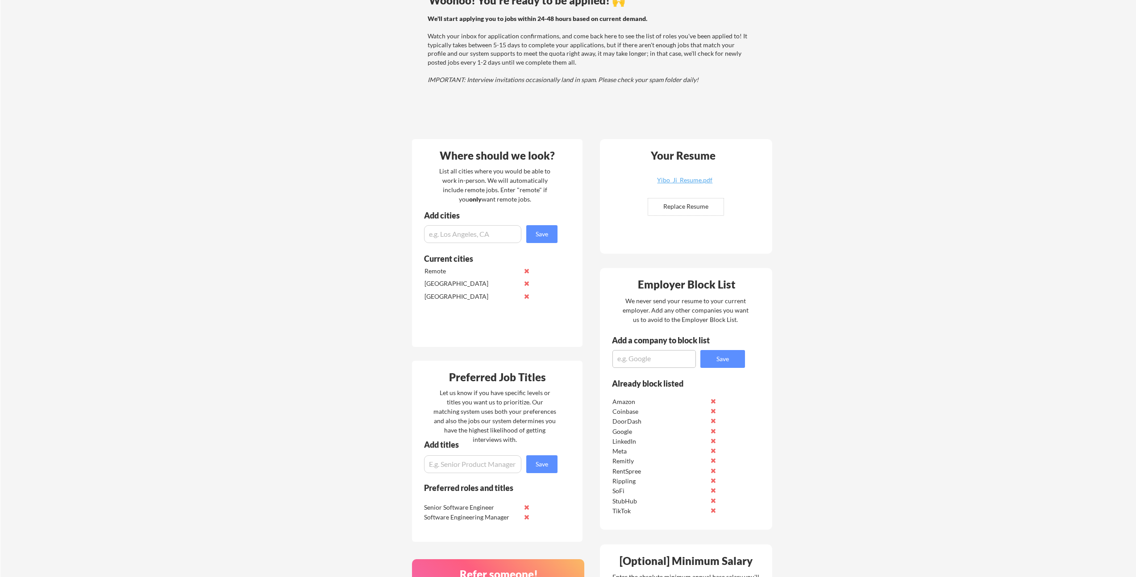
scroll to position [79, 0]
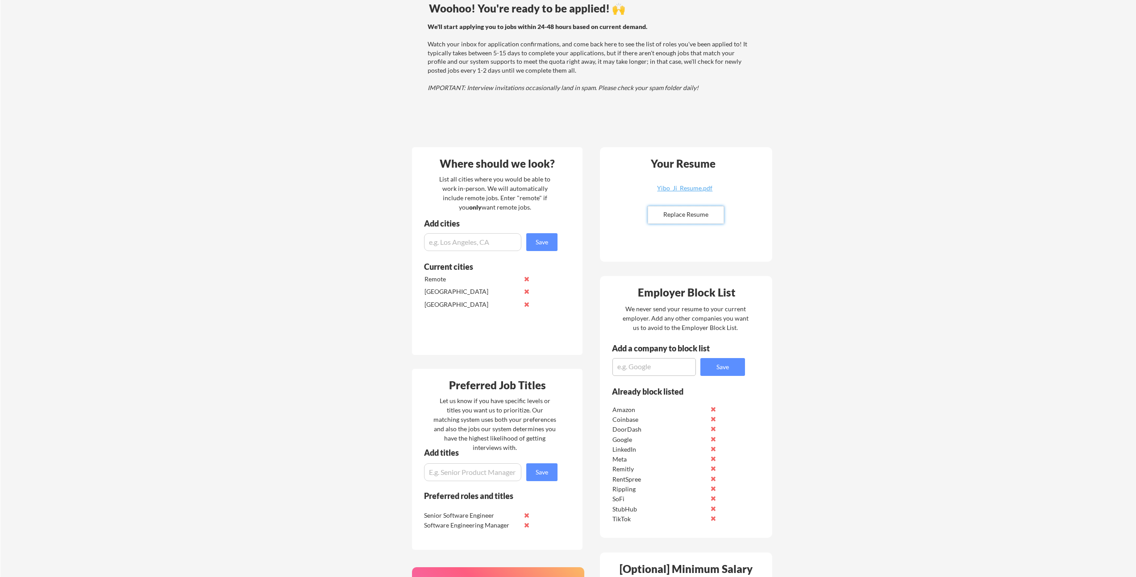
click at [679, 214] on input "file" at bounding box center [685, 215] width 75 height 17
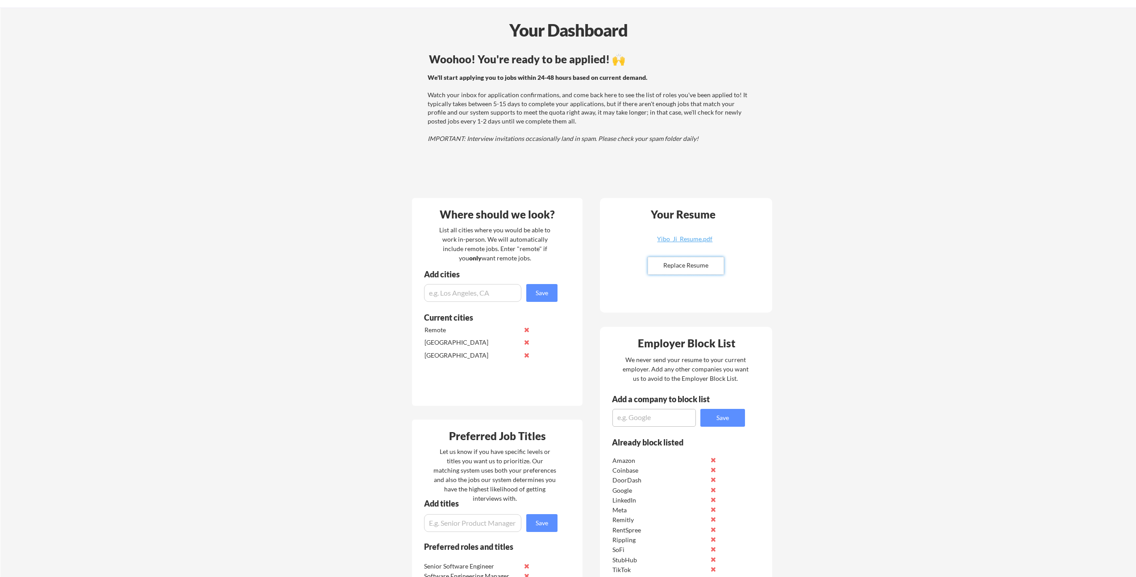
scroll to position [3, 0]
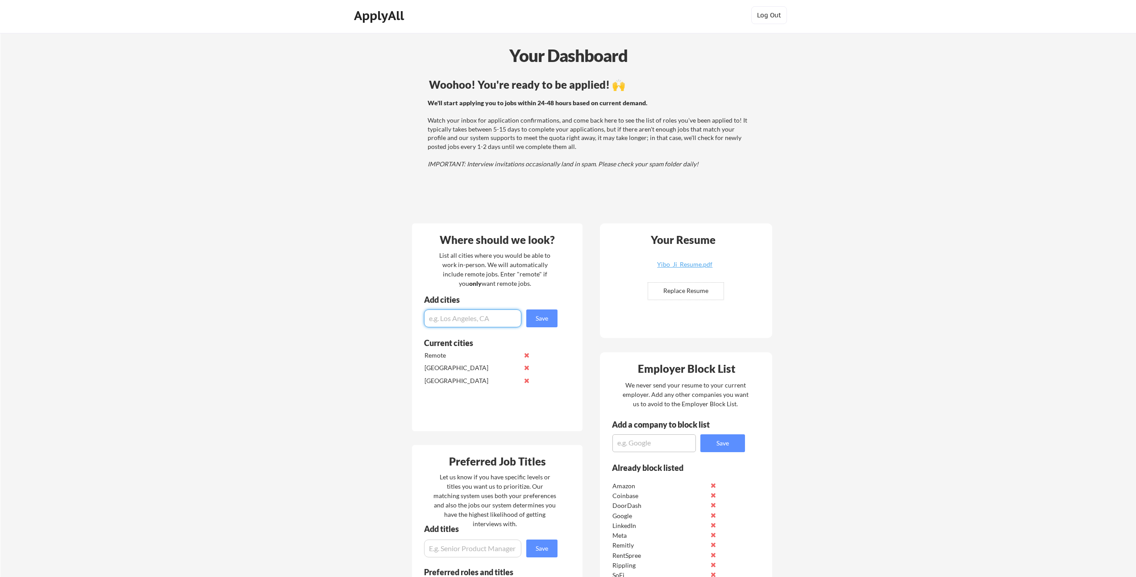
click at [492, 322] on input "input" at bounding box center [472, 319] width 97 height 18
type input "[GEOGRAPHIC_DATA]"
click at [541, 319] on button "Save" at bounding box center [541, 319] width 31 height 18
click at [525, 382] on button at bounding box center [526, 380] width 7 height 7
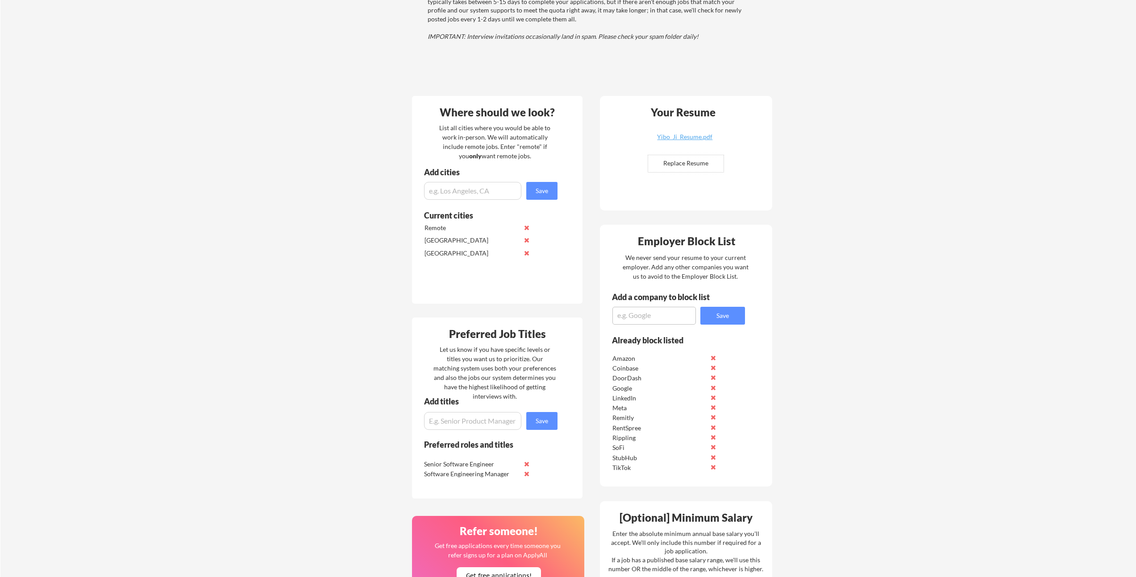
scroll to position [0, 0]
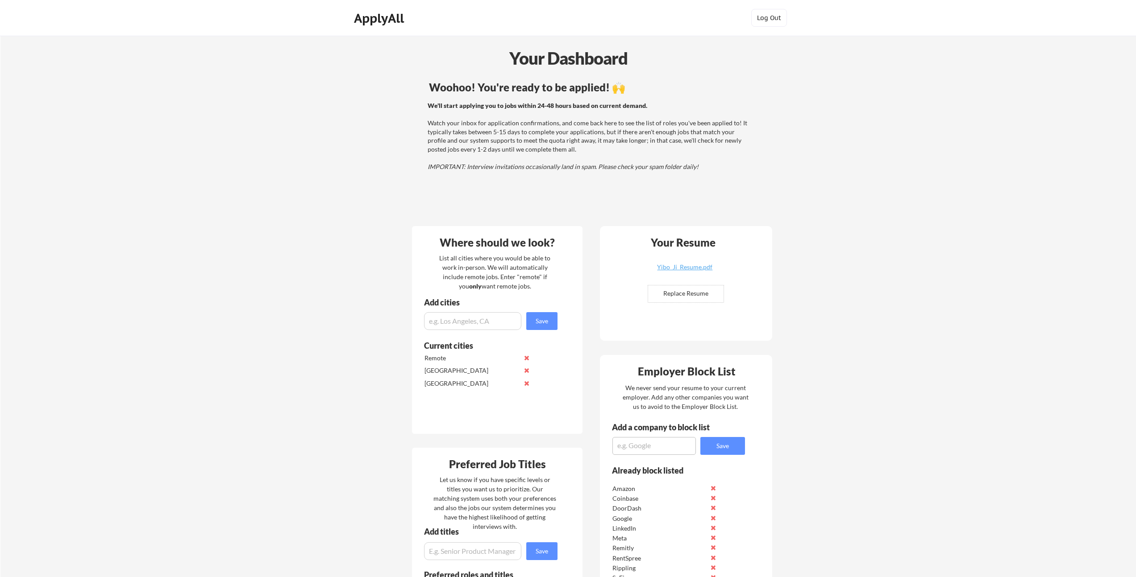
click at [596, 220] on div "Where should we look? List all cities where you would be able to work in-person…" at bounding box center [591, 581] width 375 height 725
